Goal: Transaction & Acquisition: Purchase product/service

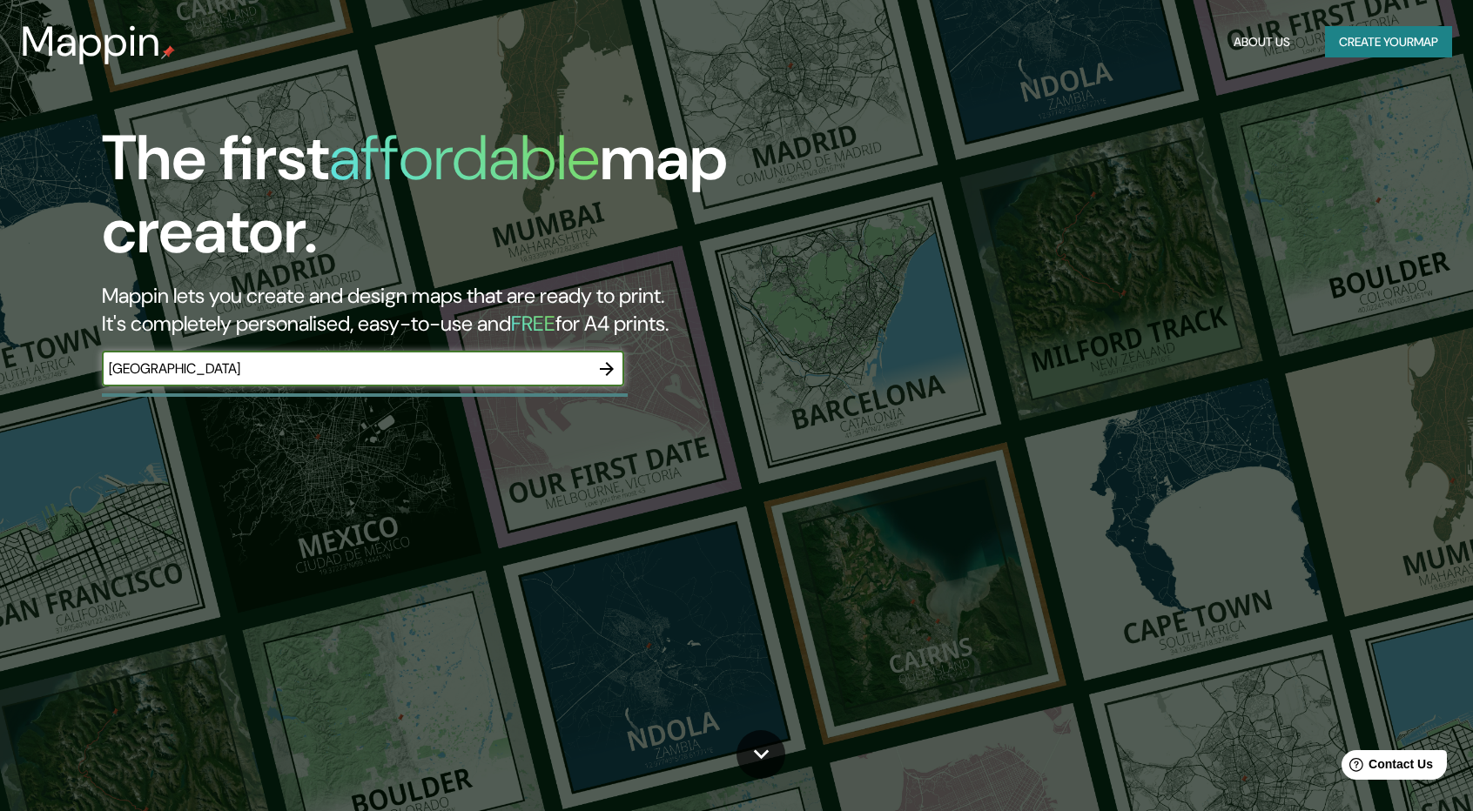
type input "[GEOGRAPHIC_DATA]"
click at [616, 376] on button "button" at bounding box center [606, 369] width 35 height 35
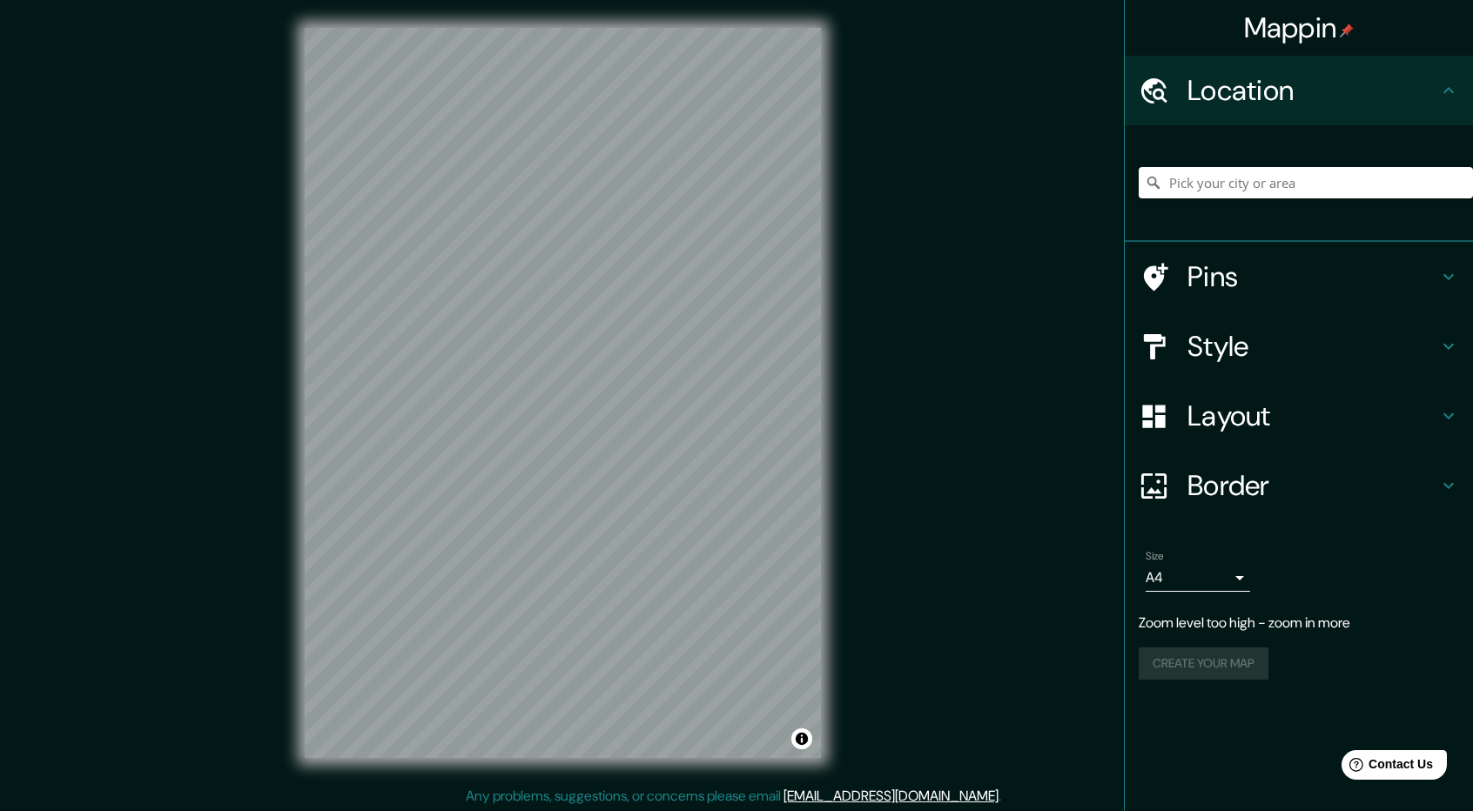
click at [1332, 333] on h4 "Style" at bounding box center [1312, 346] width 251 height 35
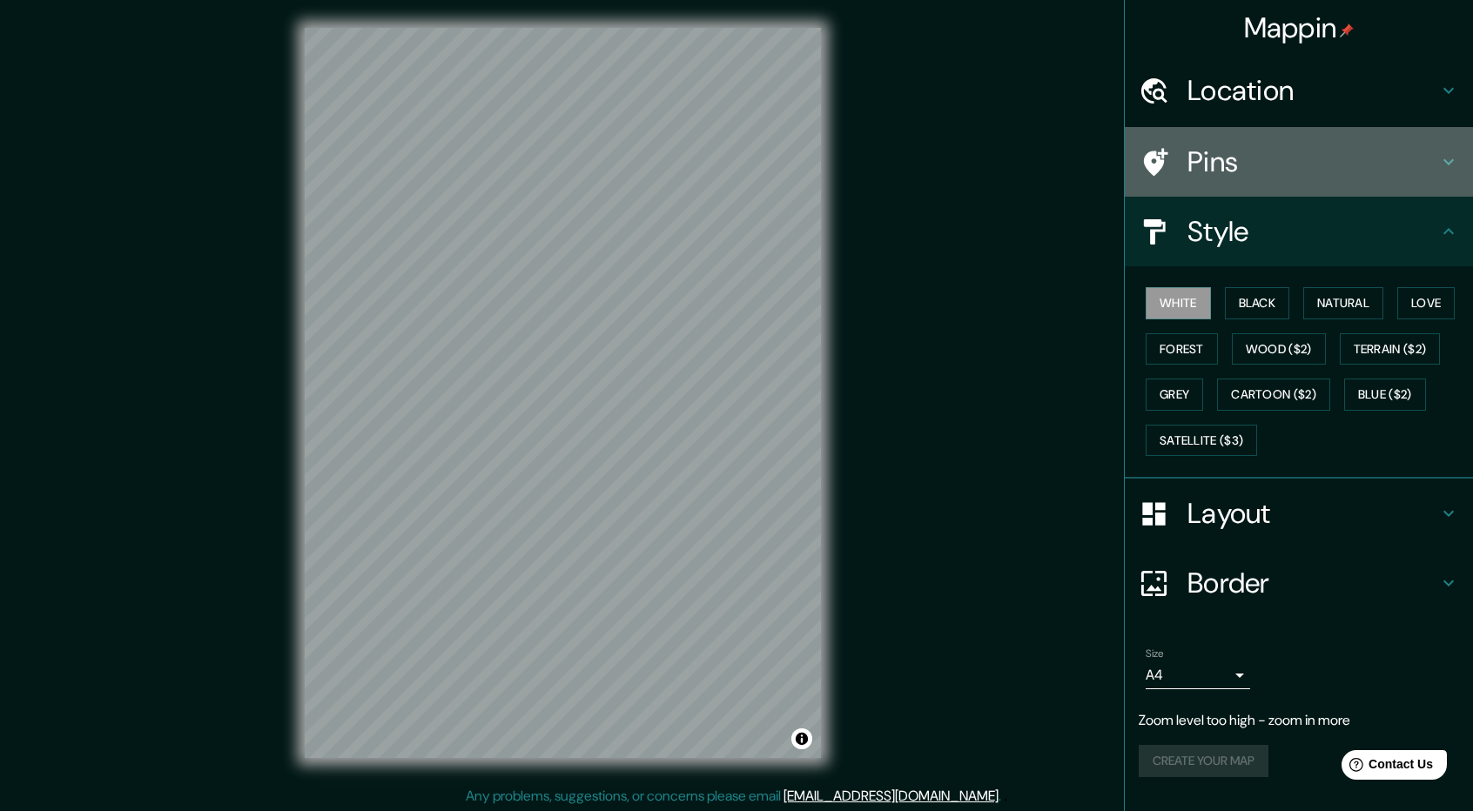
click at [1287, 161] on h4 "Pins" at bounding box center [1312, 162] width 251 height 35
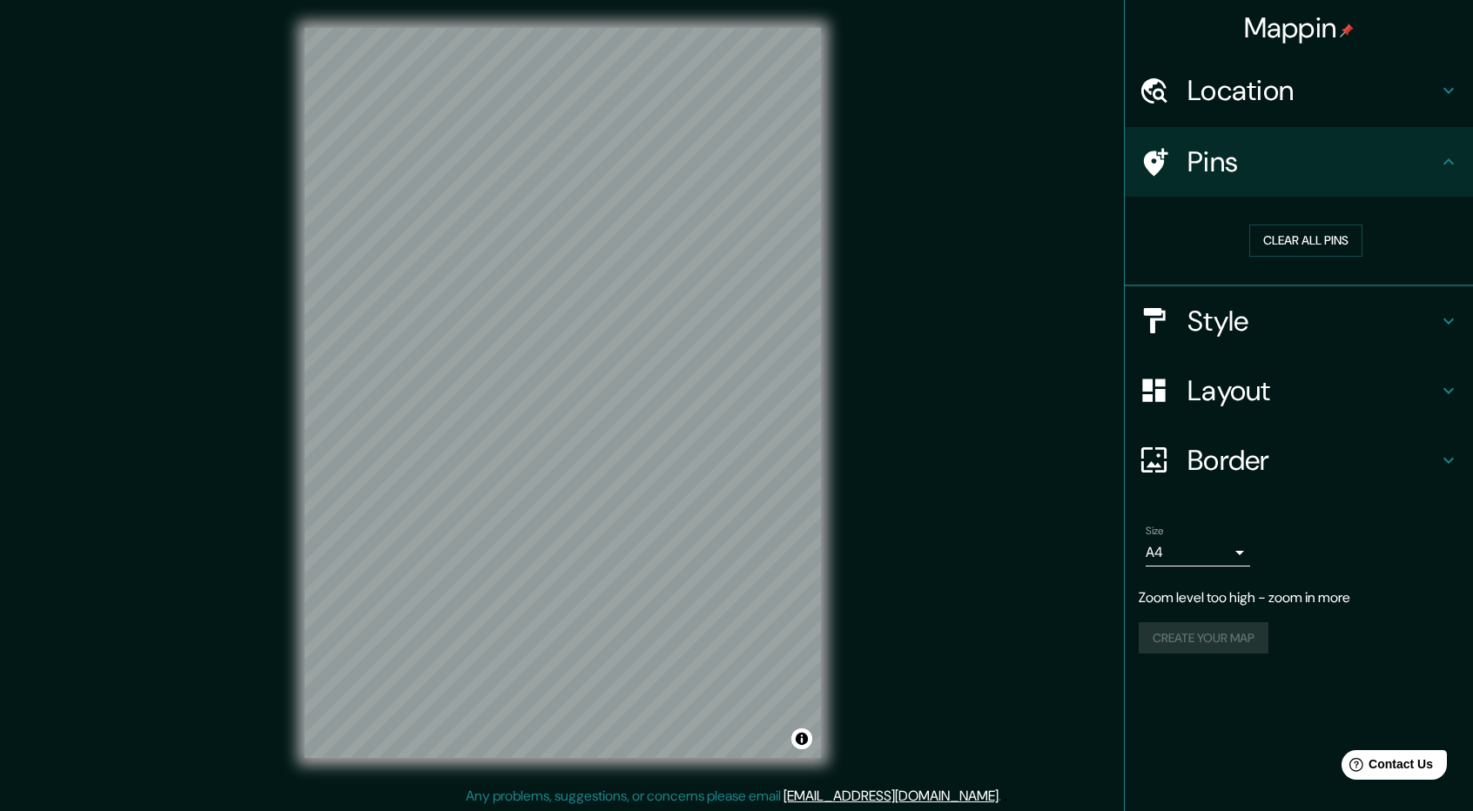
click at [1304, 380] on h4 "Layout" at bounding box center [1312, 390] width 251 height 35
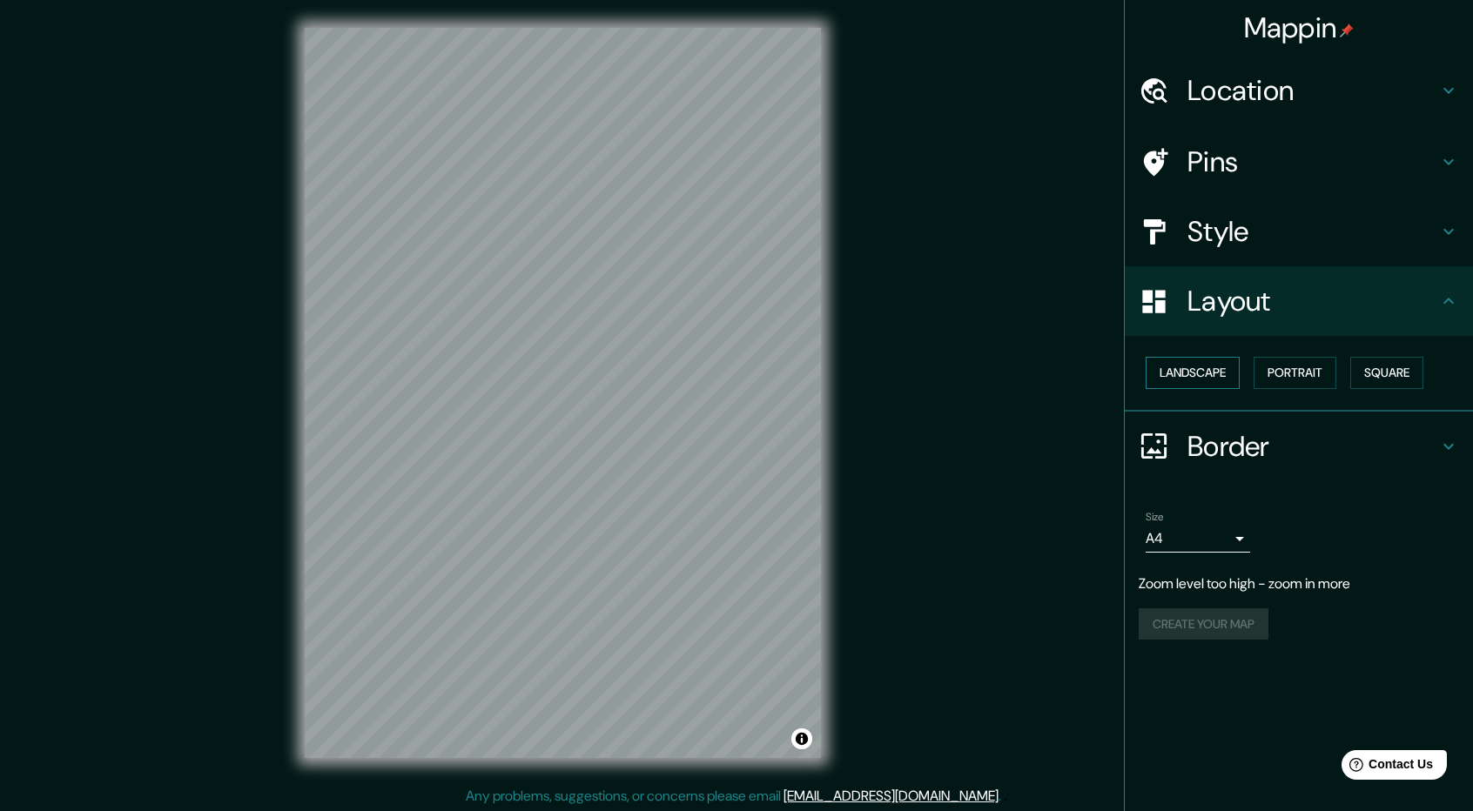
click at [1187, 386] on button "Landscape" at bounding box center [1193, 373] width 94 height 32
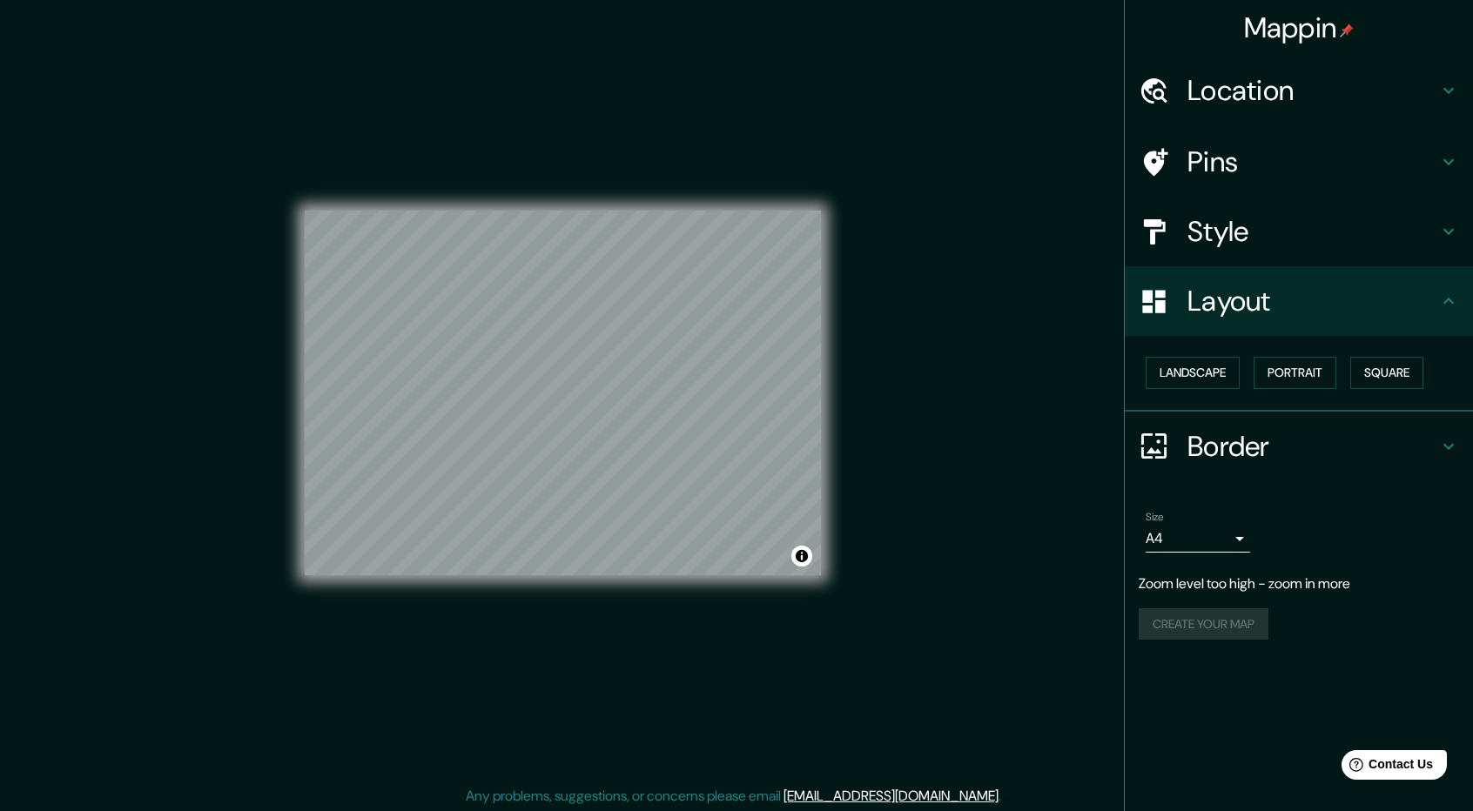
click at [1252, 546] on div "Size A4 single" at bounding box center [1299, 532] width 320 height 56
click at [1243, 539] on body "Mappin Location Pins Style Layout Landscape Portrait Square Border Choose a bor…" at bounding box center [736, 405] width 1473 height 811
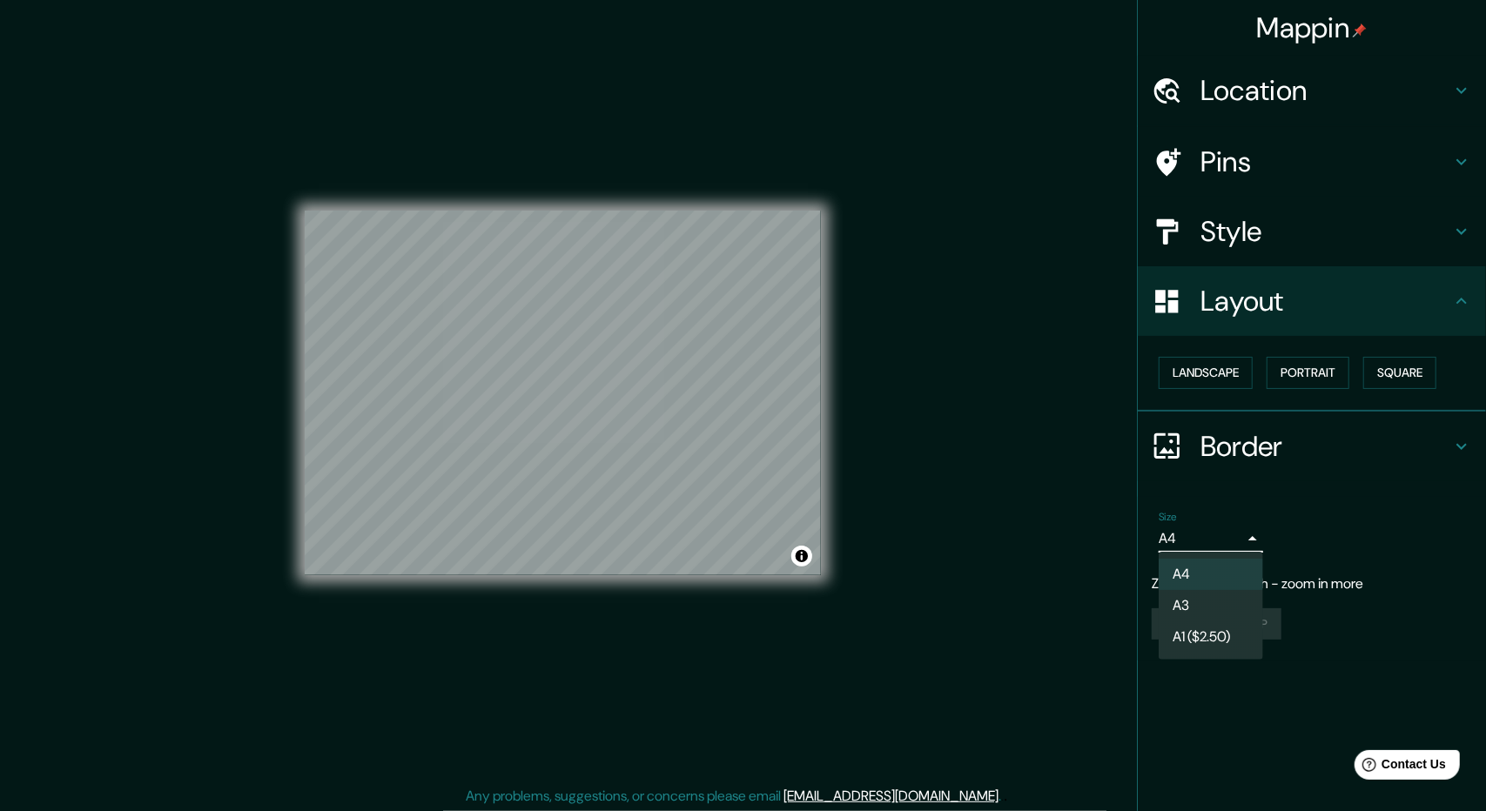
click at [1306, 529] on div at bounding box center [743, 405] width 1486 height 811
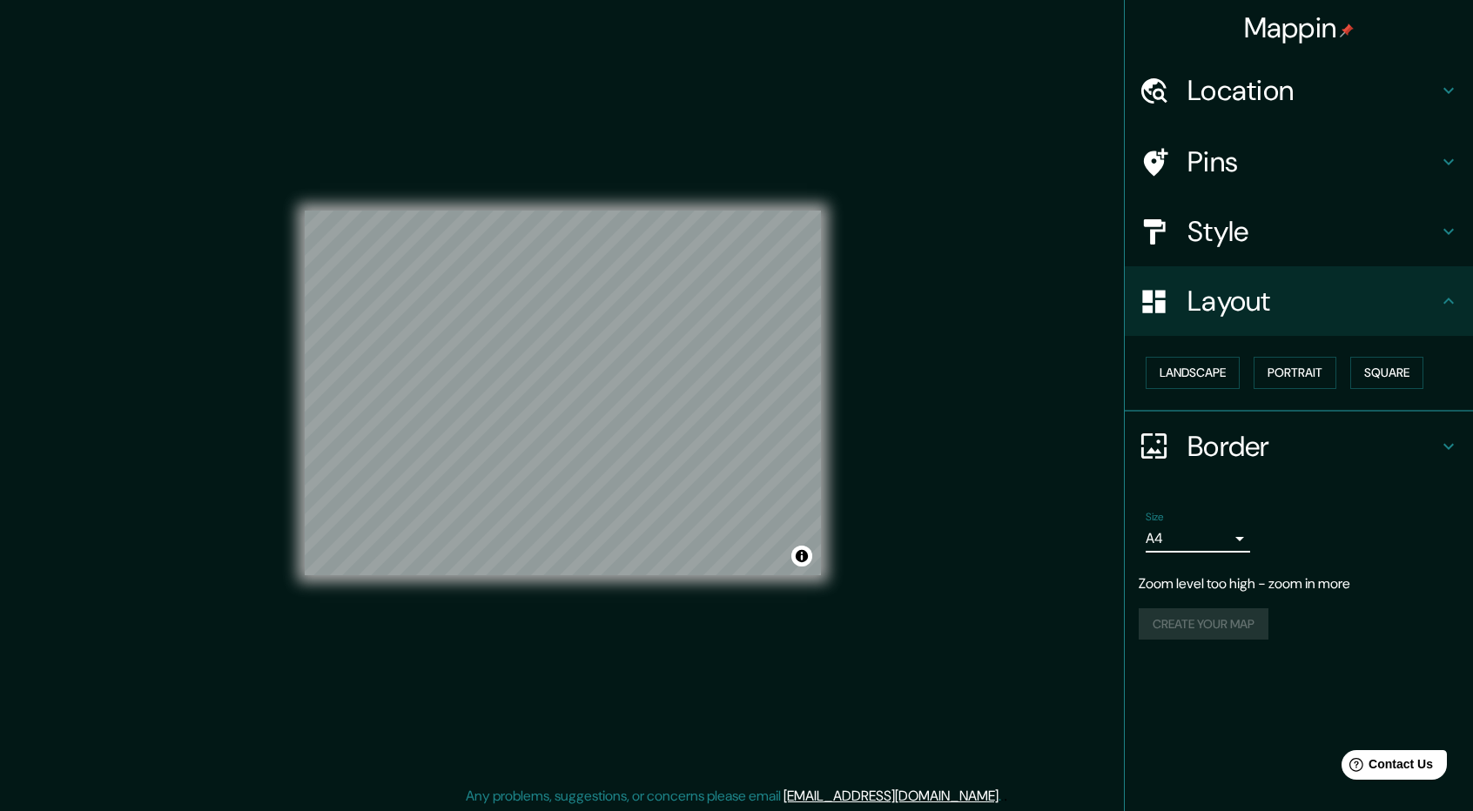
click at [1279, 239] on h4 "Style" at bounding box center [1312, 231] width 251 height 35
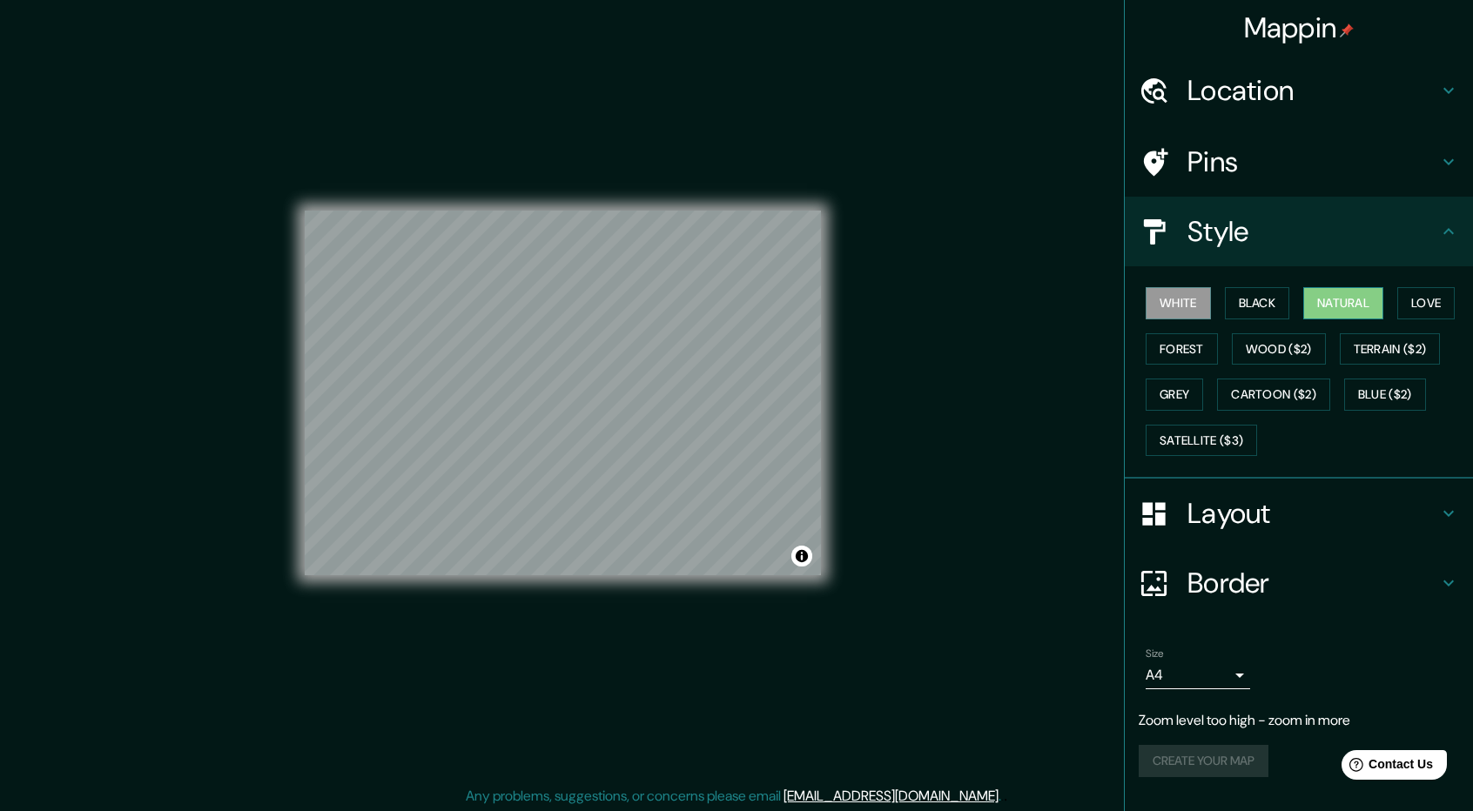
click at [1366, 309] on button "Natural" at bounding box center [1343, 303] width 80 height 32
click at [1429, 305] on button "Love" at bounding box center [1425, 303] width 57 height 32
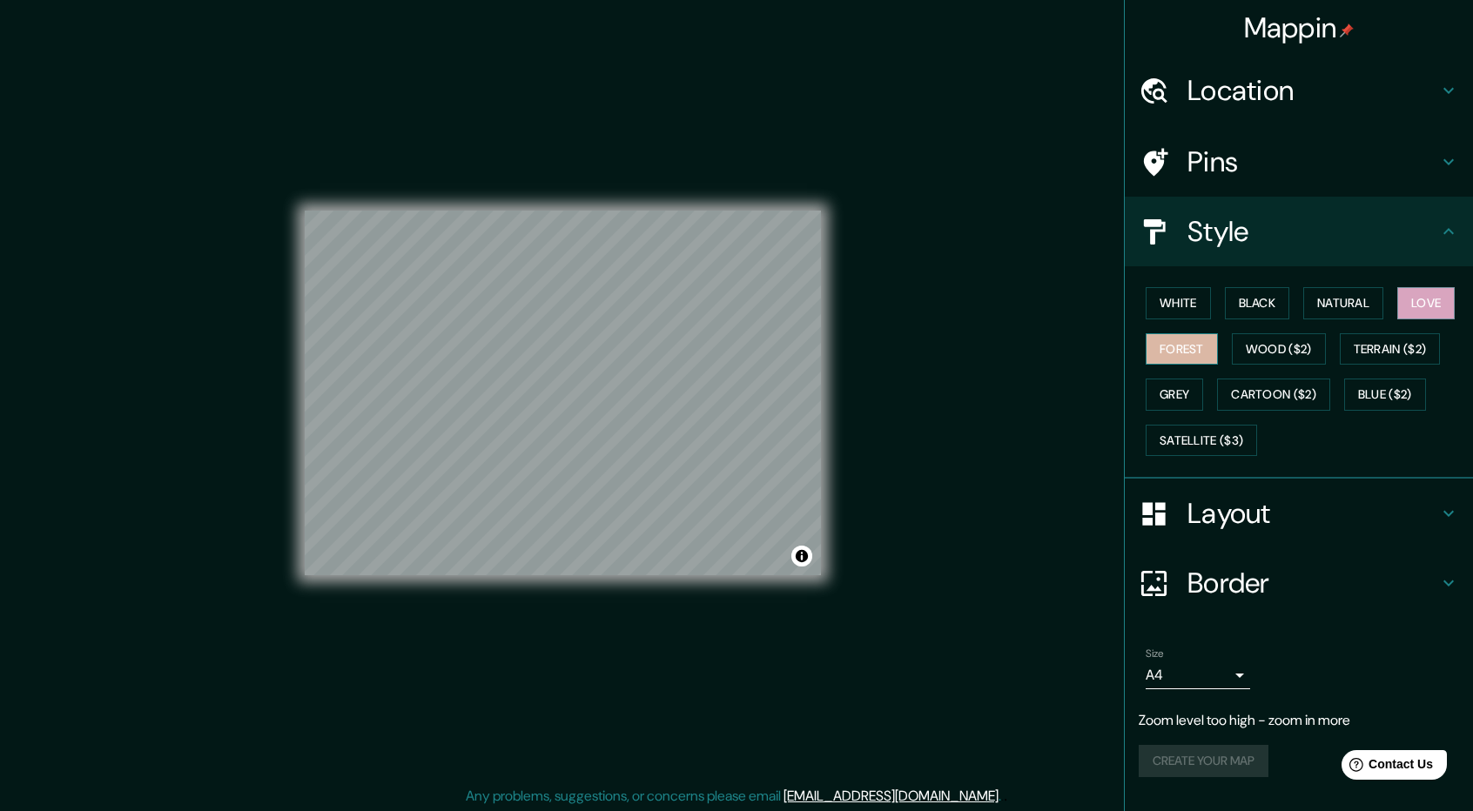
click at [1214, 343] on button "Forest" at bounding box center [1182, 349] width 72 height 32
click at [1179, 295] on button "White" at bounding box center [1178, 303] width 65 height 32
click at [1263, 300] on button "Black" at bounding box center [1257, 303] width 65 height 32
click at [1282, 150] on h4 "Pins" at bounding box center [1312, 162] width 251 height 35
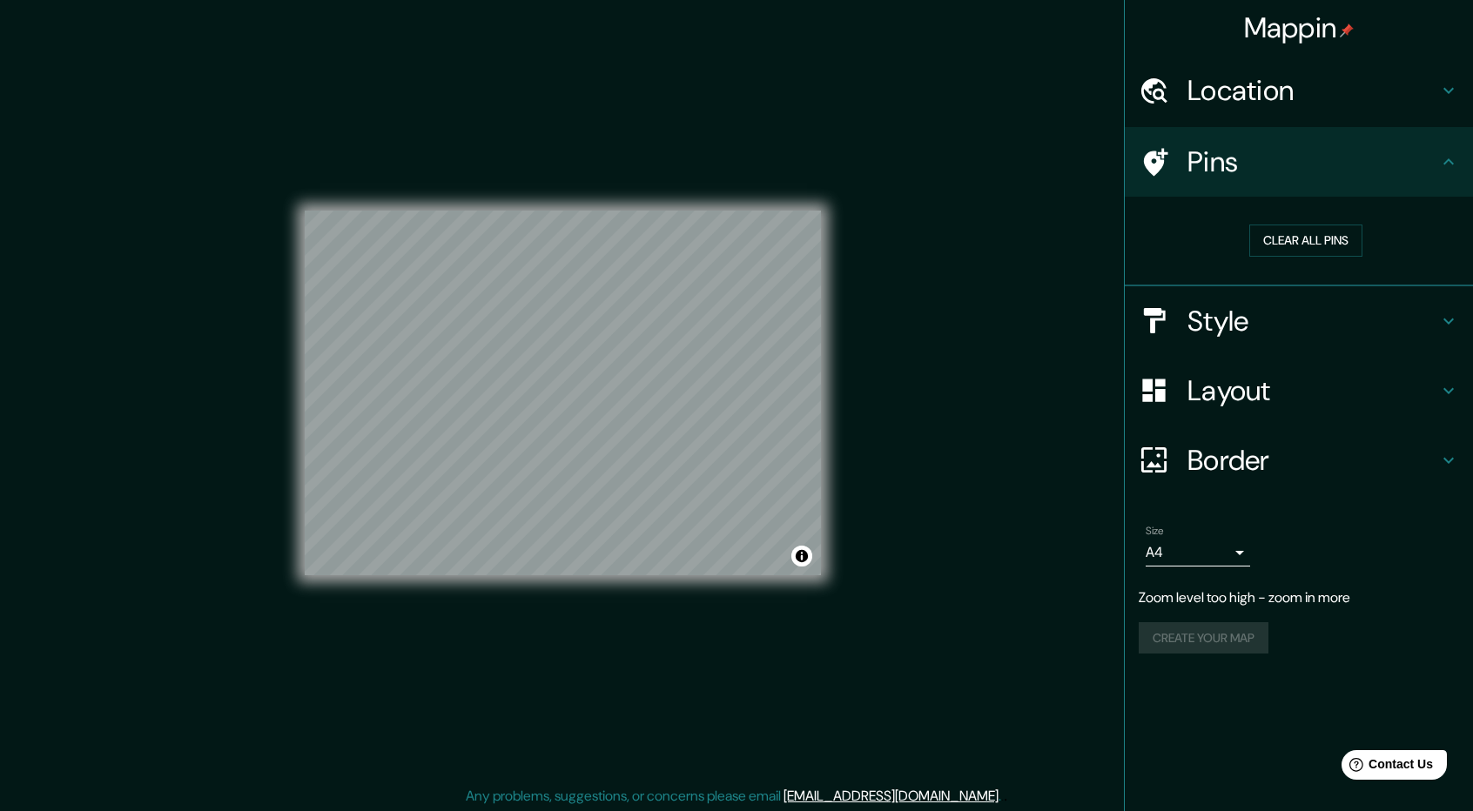
click at [1285, 117] on div "Location" at bounding box center [1299, 91] width 348 height 70
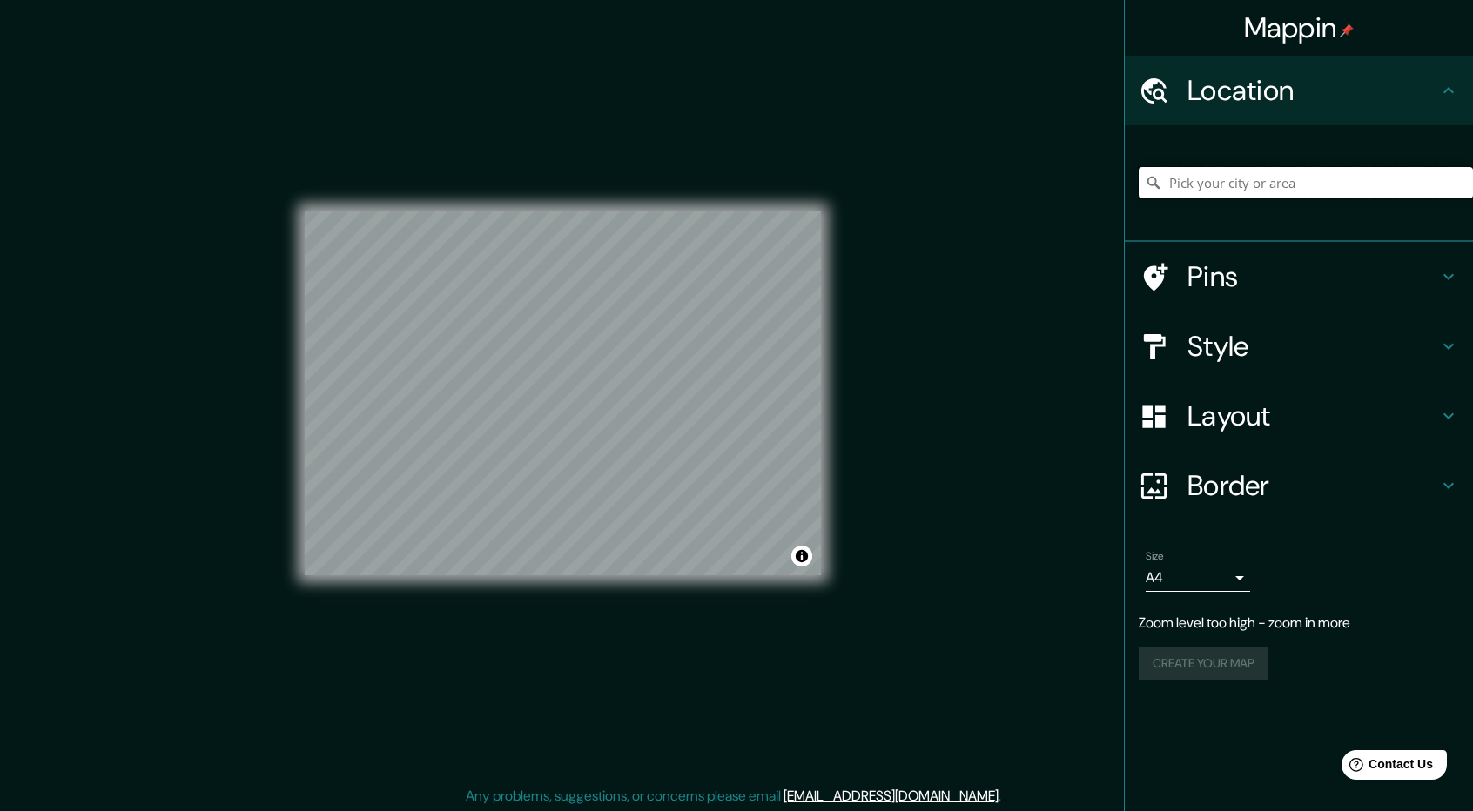
click at [1287, 177] on input "Pick your city or area" at bounding box center [1306, 182] width 334 height 31
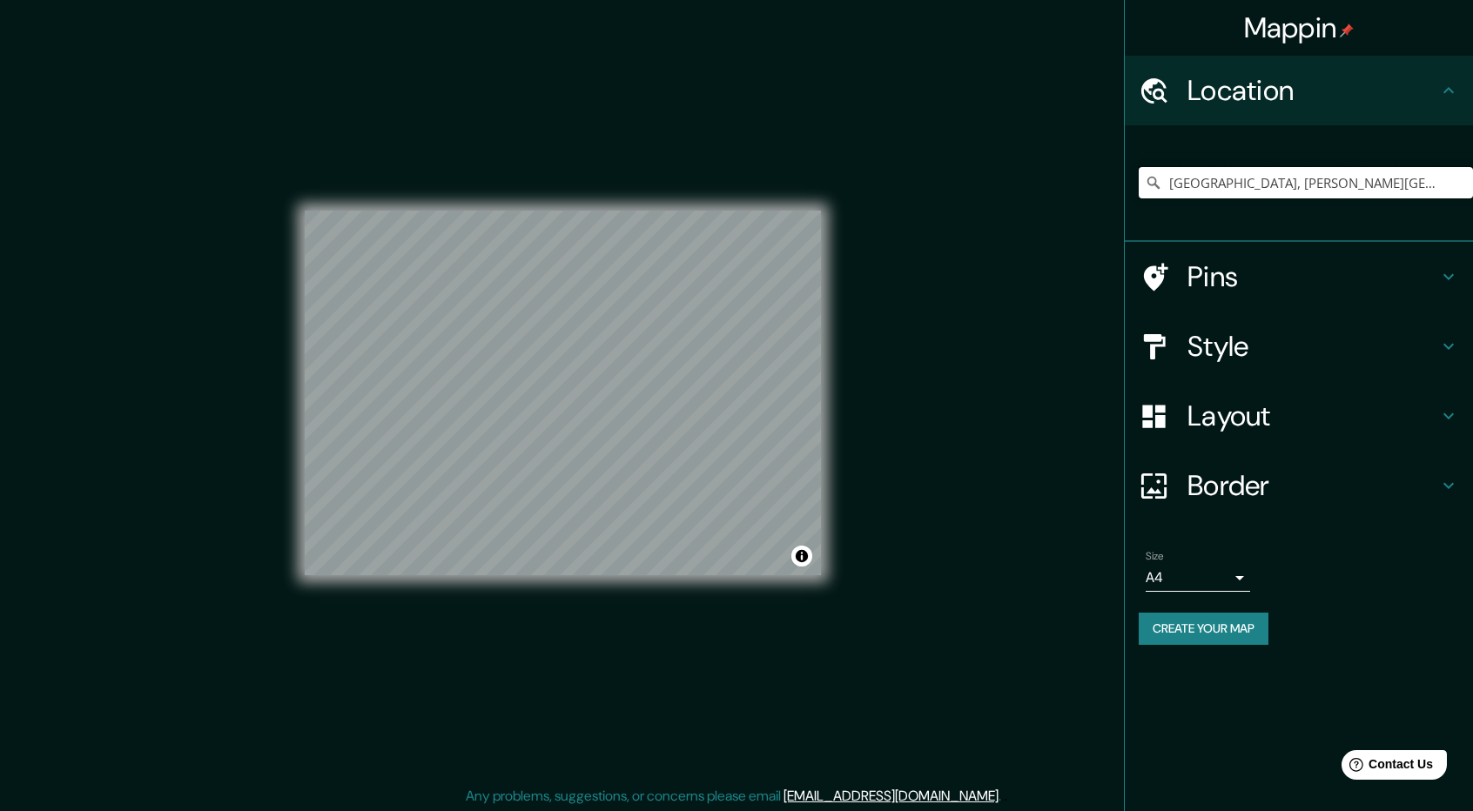
type input "[GEOGRAPHIC_DATA], [PERSON_NAME][GEOGRAPHIC_DATA], [GEOGRAPHIC_DATA]"
click at [1247, 350] on h4 "Style" at bounding box center [1312, 346] width 251 height 35
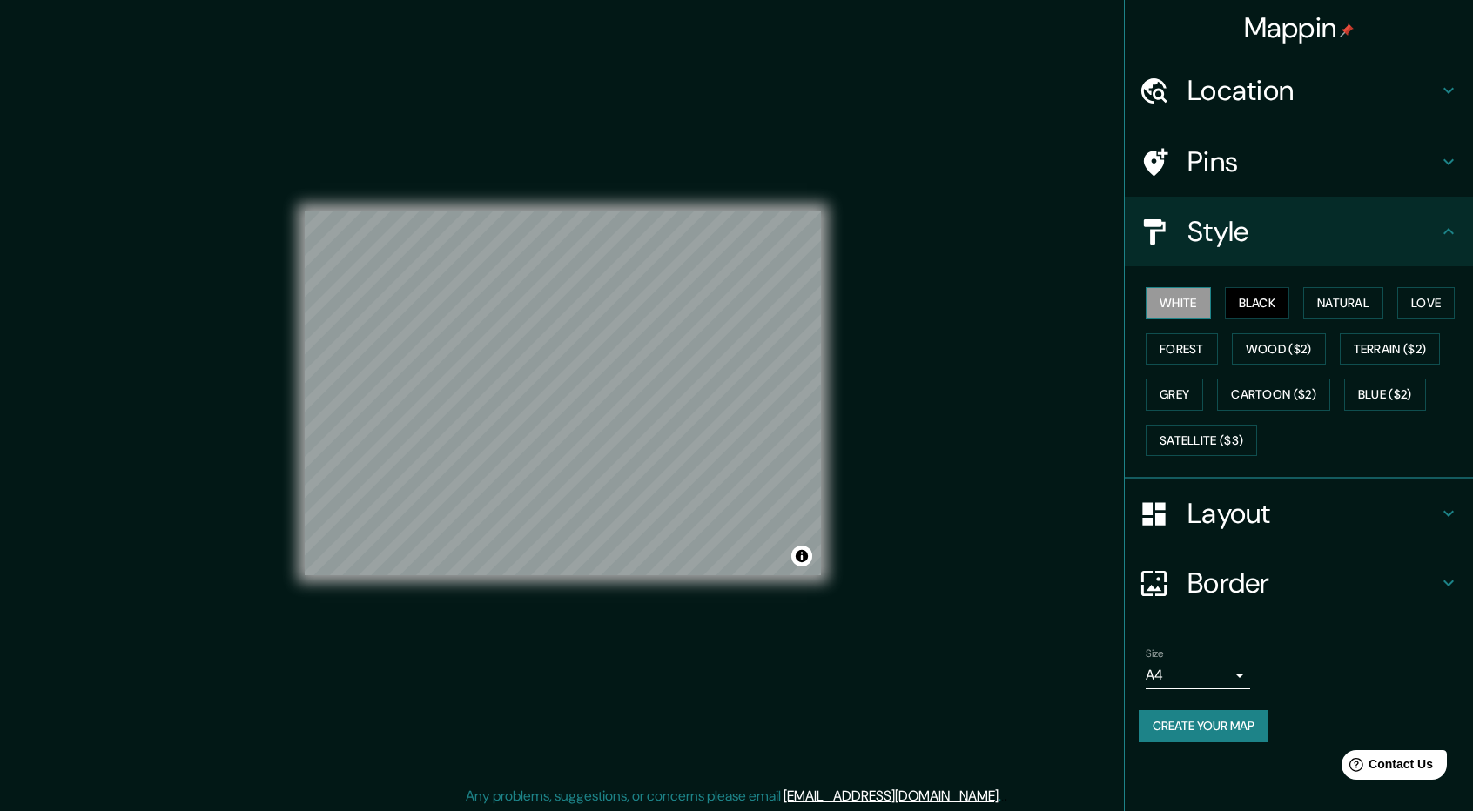
click at [1179, 306] on button "White" at bounding box center [1178, 303] width 65 height 32
